Goal: Task Accomplishment & Management: Use online tool/utility

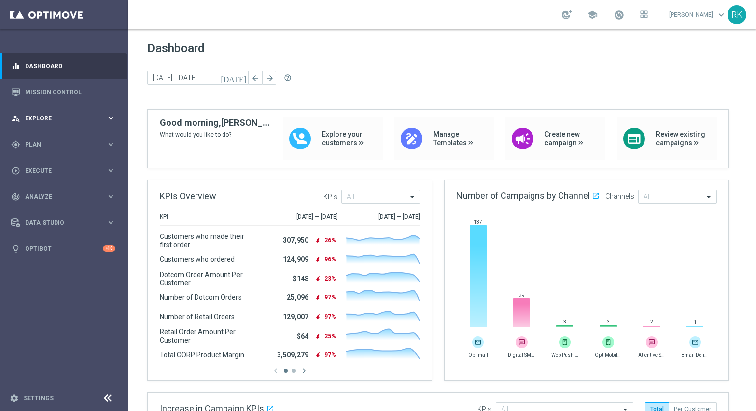
click at [34, 124] on div "person_search Explore keyboard_arrow_right" at bounding box center [63, 118] width 127 height 26
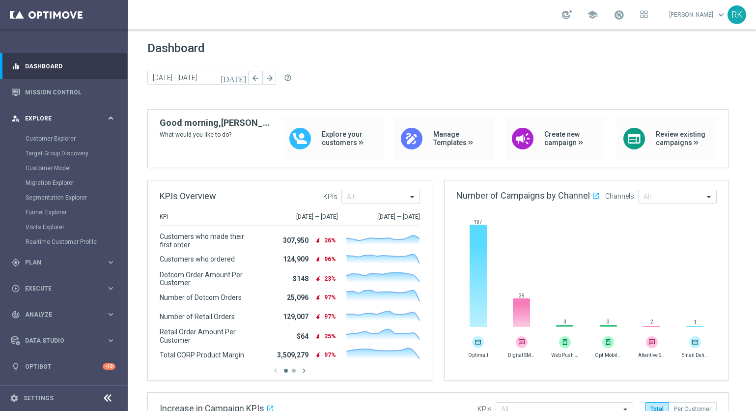
click at [34, 123] on div "person_search Explore keyboard_arrow_right" at bounding box center [63, 118] width 127 height 26
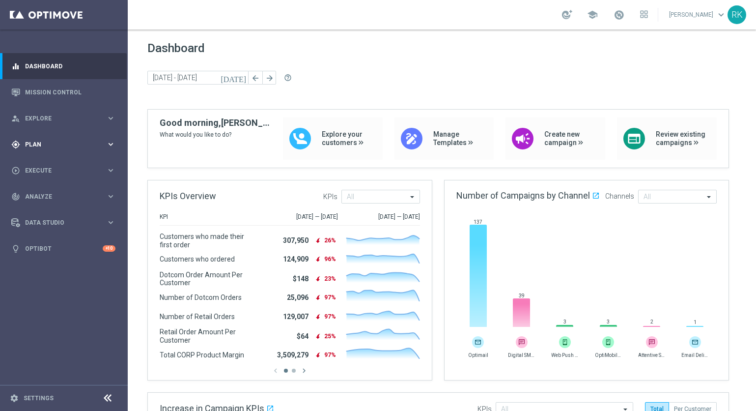
click at [39, 146] on span "Plan" at bounding box center [65, 144] width 81 height 6
click at [39, 193] on span "Templates" at bounding box center [61, 194] width 70 height 6
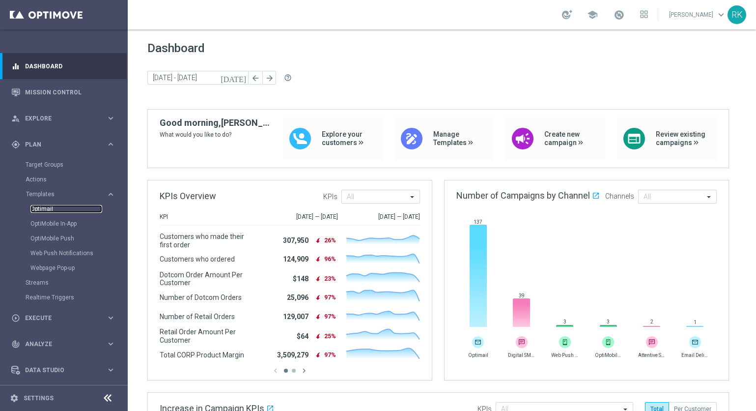
click at [38, 212] on link "Optimail" at bounding box center [66, 209] width 72 height 8
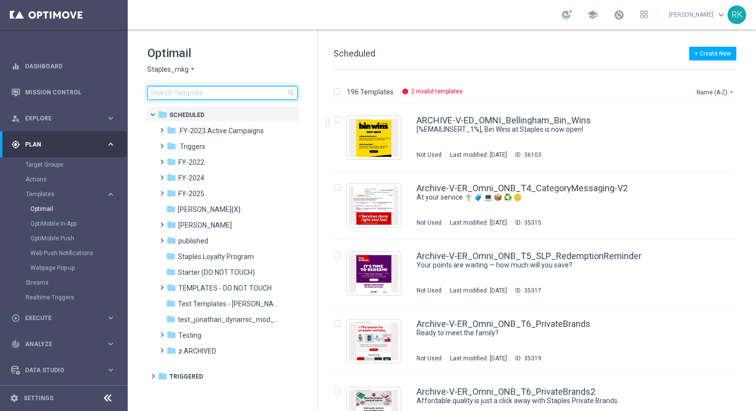
click at [175, 97] on input at bounding box center [222, 93] width 150 height 14
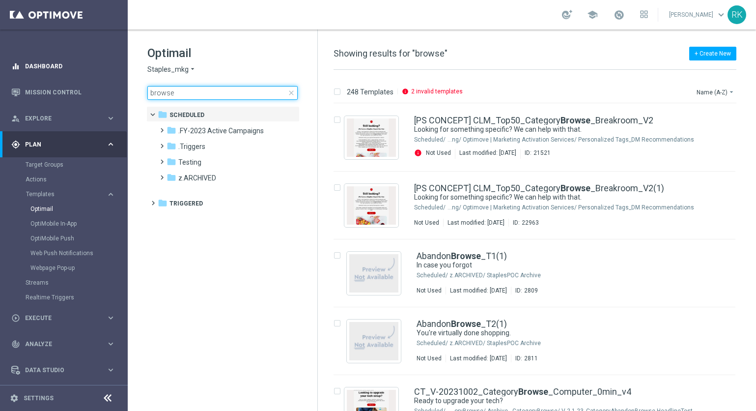
type input "browse"
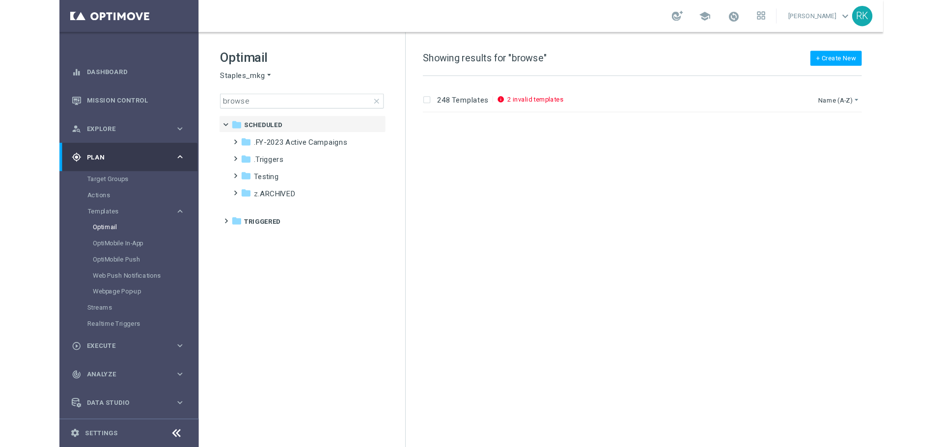
scroll to position [393, 0]
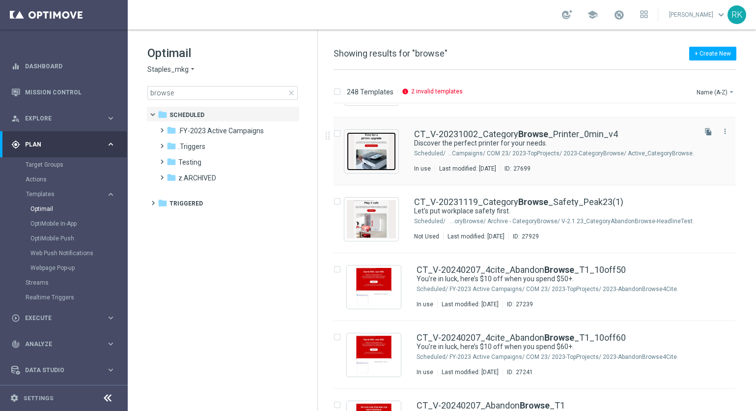
click at [367, 150] on img "Press SPACE to select this row." at bounding box center [371, 151] width 49 height 38
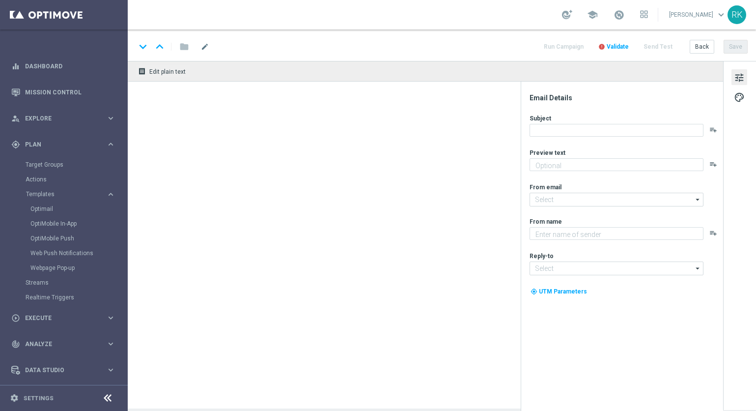
type textarea "Revamp your workspace with our printer deals."
type textarea "Staples"
type input "staples@connected.staples.com"
type input "info@staples.com"
